Goal: Communication & Community: Answer question/provide support

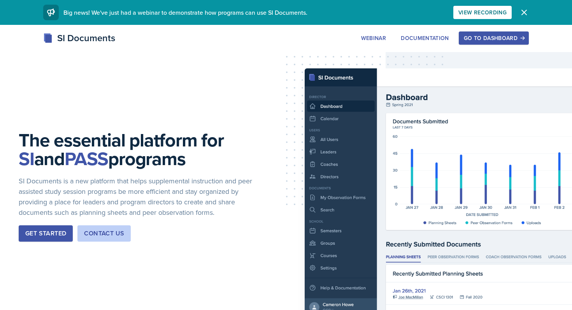
click at [510, 38] on div "Go to Dashboard" at bounding box center [494, 38] width 60 height 6
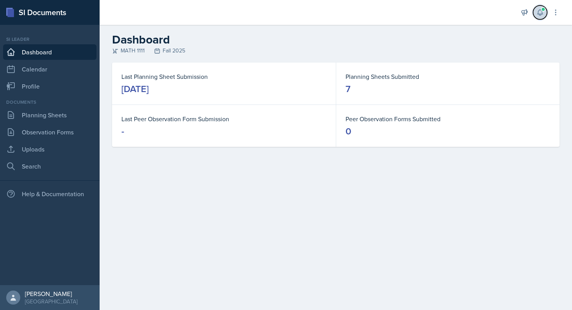
click at [539, 14] on icon at bounding box center [539, 13] width 5 height 6
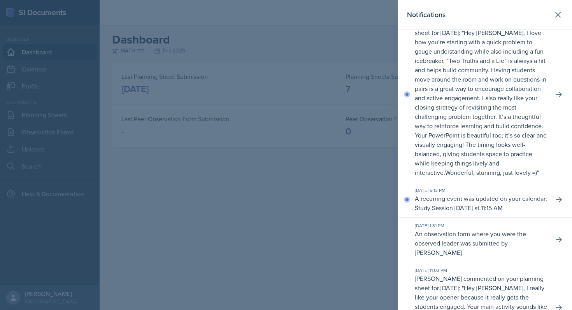
scroll to position [231, 0]
click at [556, 102] on button at bounding box center [558, 95] width 14 height 14
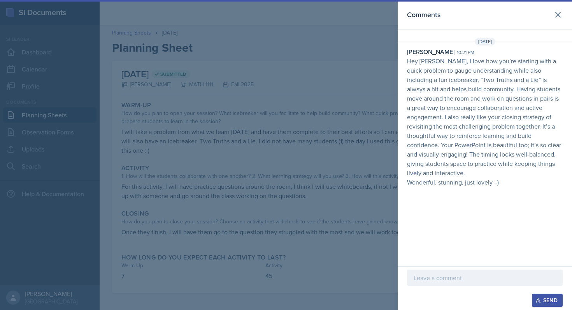
click at [512, 182] on div "Comments [DATE] [PERSON_NAME] 10:21 pm Hey [PERSON_NAME], I love how you’re sta…" at bounding box center [484, 133] width 174 height 266
click at [509, 178] on div "[DATE] [PERSON_NAME] 10:21 pm Hey [PERSON_NAME], I love how you’re starting wit…" at bounding box center [484, 114] width 174 height 152
click at [551, 15] on button at bounding box center [558, 15] width 16 height 16
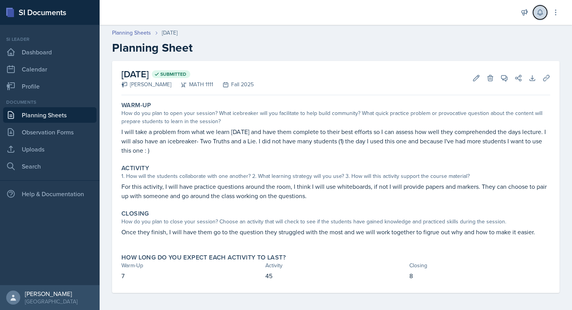
click at [540, 19] on button at bounding box center [540, 12] width 14 height 14
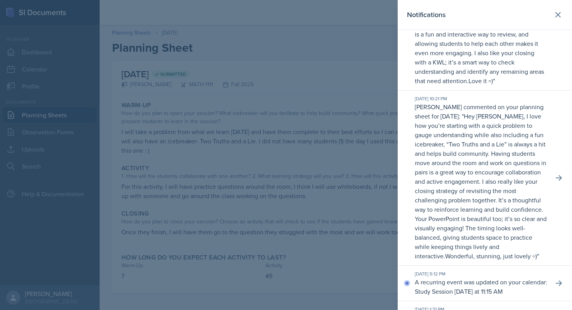
scroll to position [149, 0]
click at [553, 185] on button at bounding box center [558, 178] width 14 height 14
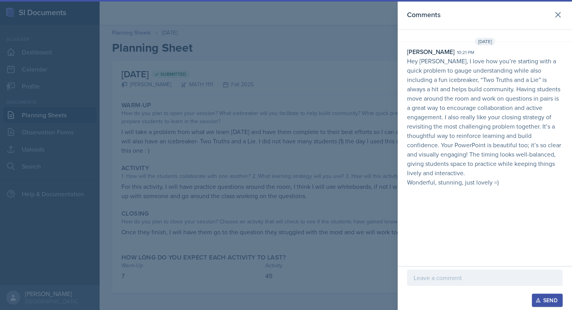
click at [447, 280] on p at bounding box center [484, 277] width 142 height 9
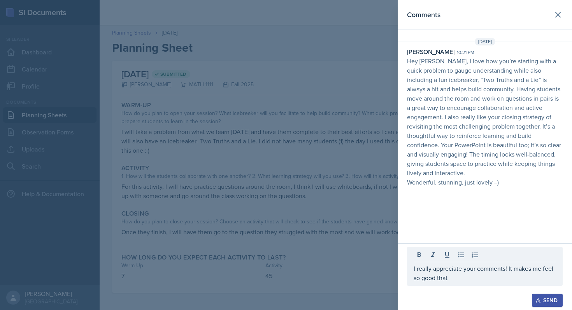
drag, startPoint x: 472, startPoint y: 283, endPoint x: 518, endPoint y: 268, distance: 49.1
click at [518, 268] on div "I really appreciate your comments! It makes me feel so good that" at bounding box center [485, 266] width 156 height 39
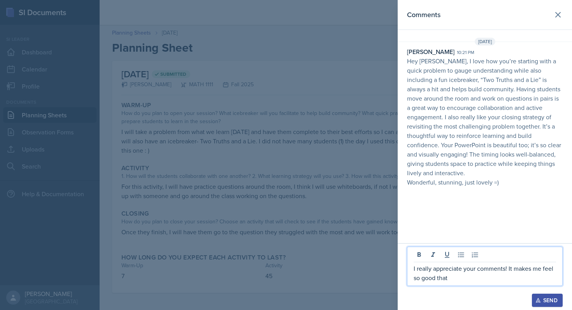
drag, startPoint x: 508, startPoint y: 270, endPoint x: 540, endPoint y: 288, distance: 36.2
click at [540, 288] on div "I really appreciate your comments! It makes me feel so good that" at bounding box center [485, 270] width 156 height 47
click at [467, 279] on p "I really appreciate your comments! I love that you recognize my powerpoints bec…" at bounding box center [484, 269] width 142 height 28
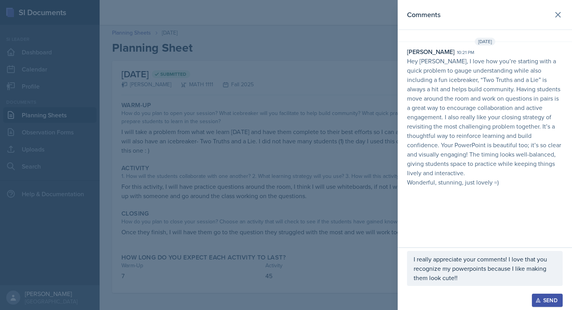
click at [543, 301] on div "Send" at bounding box center [547, 300] width 21 height 6
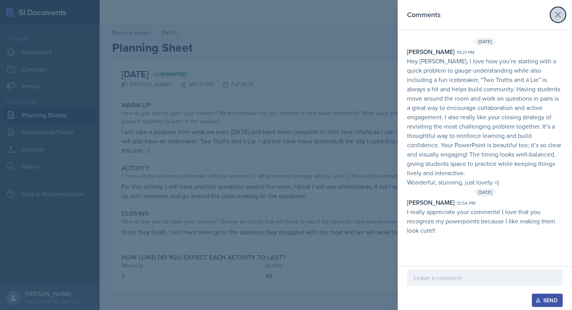
click at [558, 10] on icon at bounding box center [557, 14] width 9 height 9
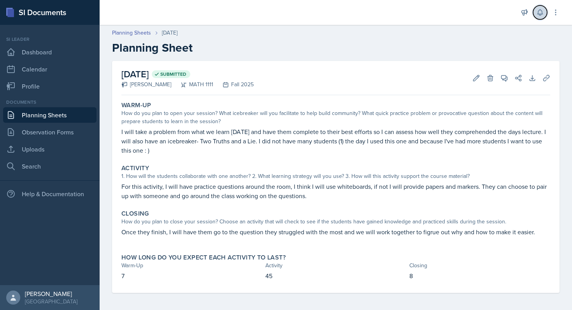
click at [536, 14] on icon at bounding box center [540, 13] width 8 height 8
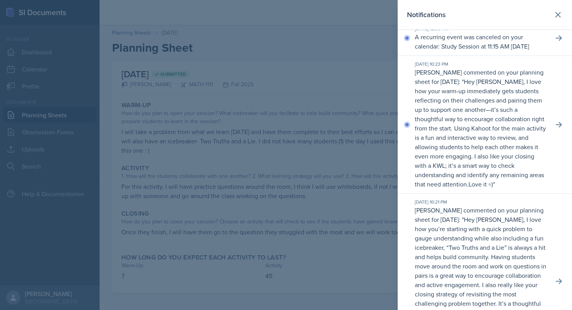
scroll to position [43, 0]
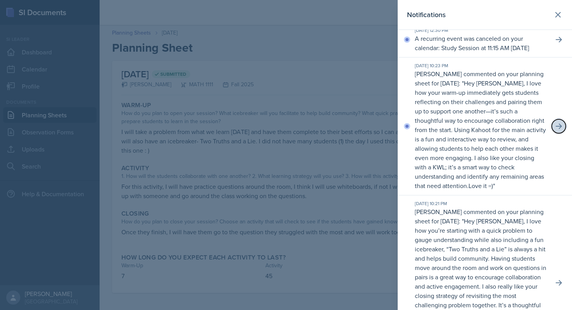
click at [560, 129] on icon at bounding box center [558, 126] width 6 height 5
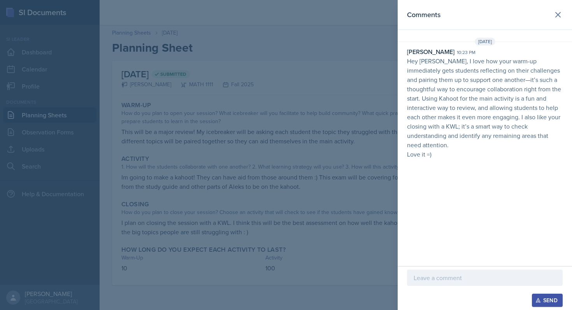
click at [477, 277] on p at bounding box center [484, 277] width 142 height 9
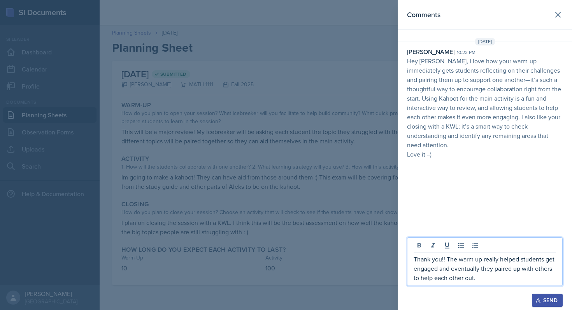
click at [540, 297] on div "Send" at bounding box center [547, 300] width 21 height 6
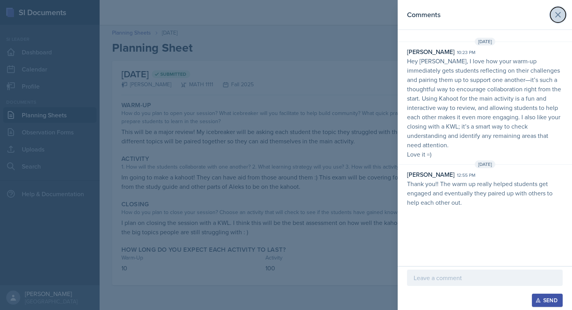
click at [559, 9] on button at bounding box center [558, 15] width 16 height 16
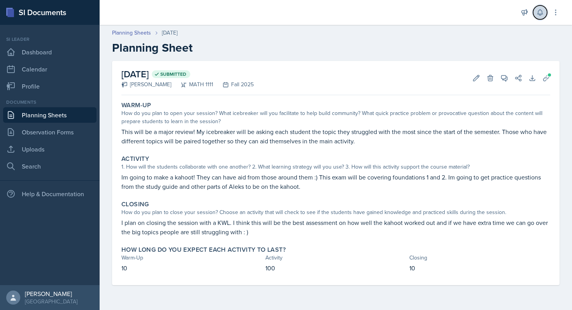
click at [542, 11] on icon at bounding box center [540, 13] width 8 height 8
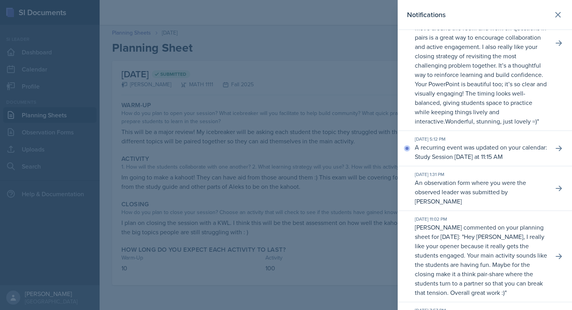
scroll to position [328, 0]
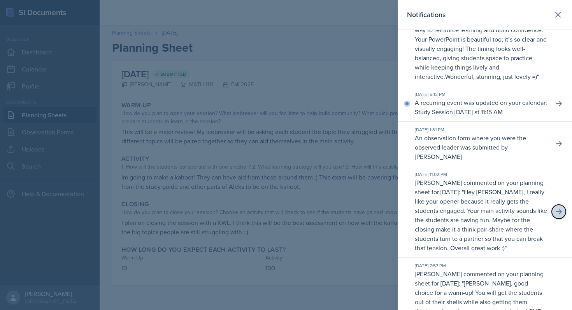
click at [556, 216] on button at bounding box center [558, 212] width 14 height 14
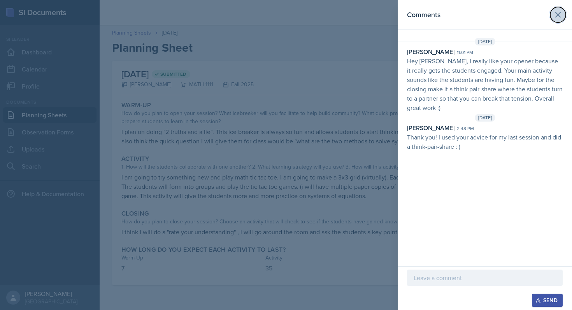
click at [561, 19] on button at bounding box center [558, 15] width 16 height 16
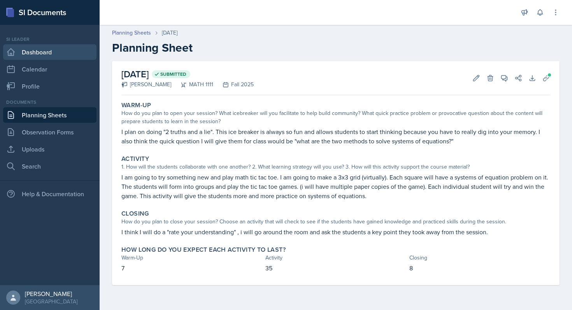
click at [27, 53] on link "Dashboard" at bounding box center [49, 52] width 93 height 16
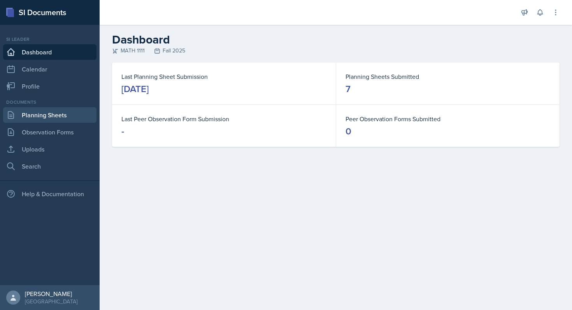
click at [42, 116] on link "Planning Sheets" at bounding box center [49, 115] width 93 height 16
